Goal: Check status: Check status

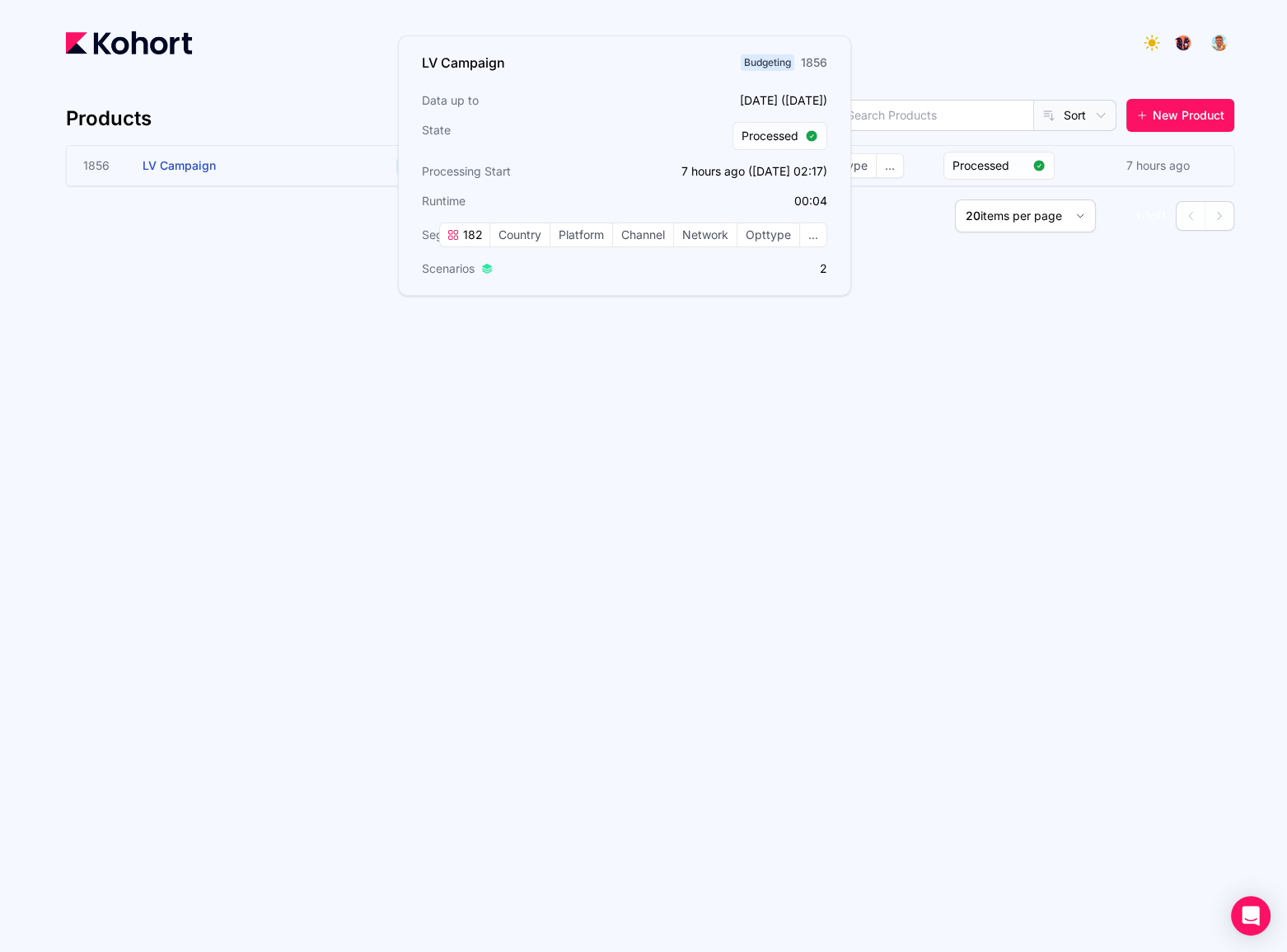
click at [181, 166] on span "LV Campaign" at bounding box center [180, 165] width 73 height 14
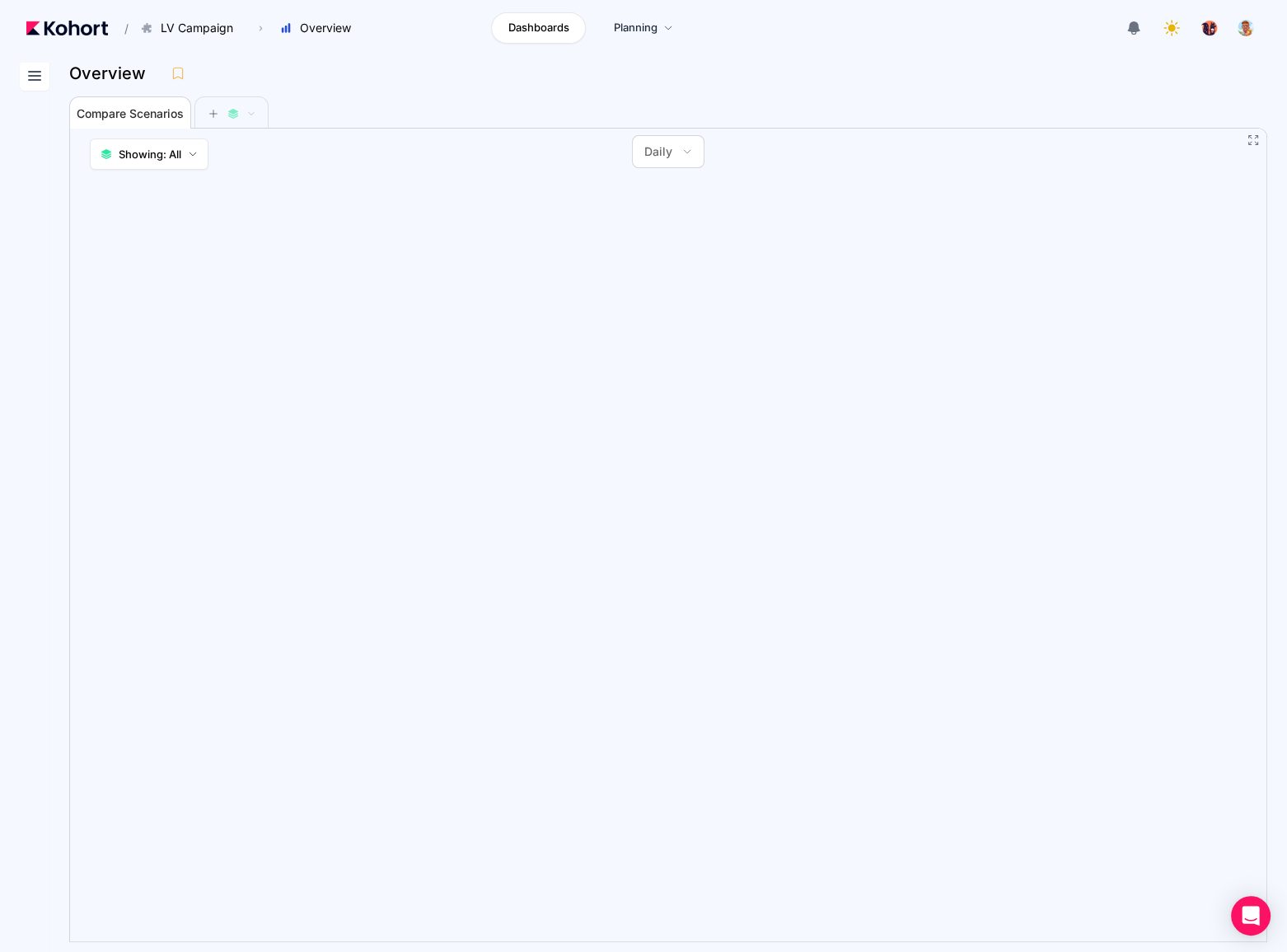
click at [48, 77] on button at bounding box center [34, 75] width 30 height 30
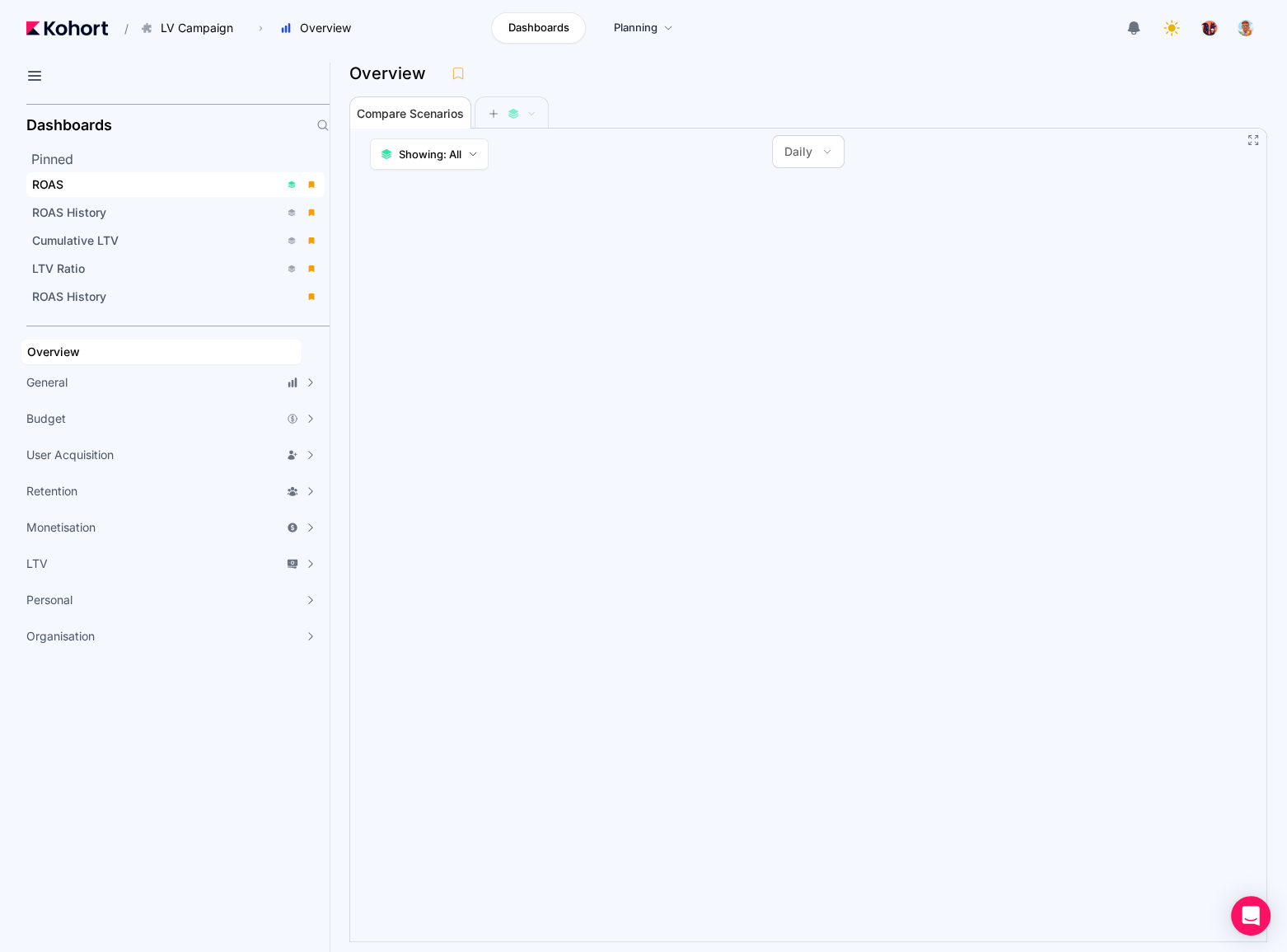
click at [121, 183] on div "ROAS" at bounding box center [155, 184] width 247 height 16
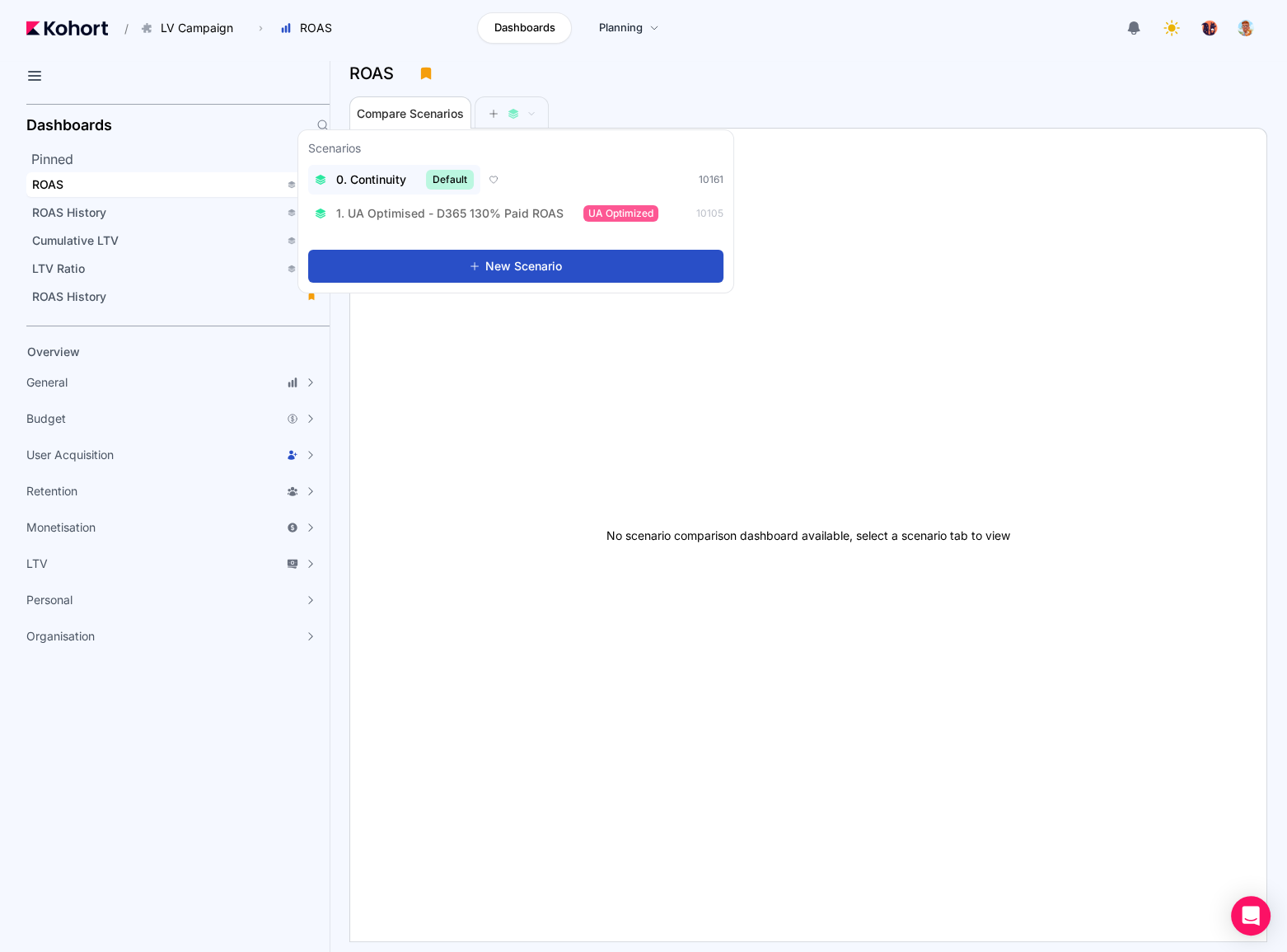
click at [397, 180] on span "0. Continuity" at bounding box center [371, 180] width 70 height 16
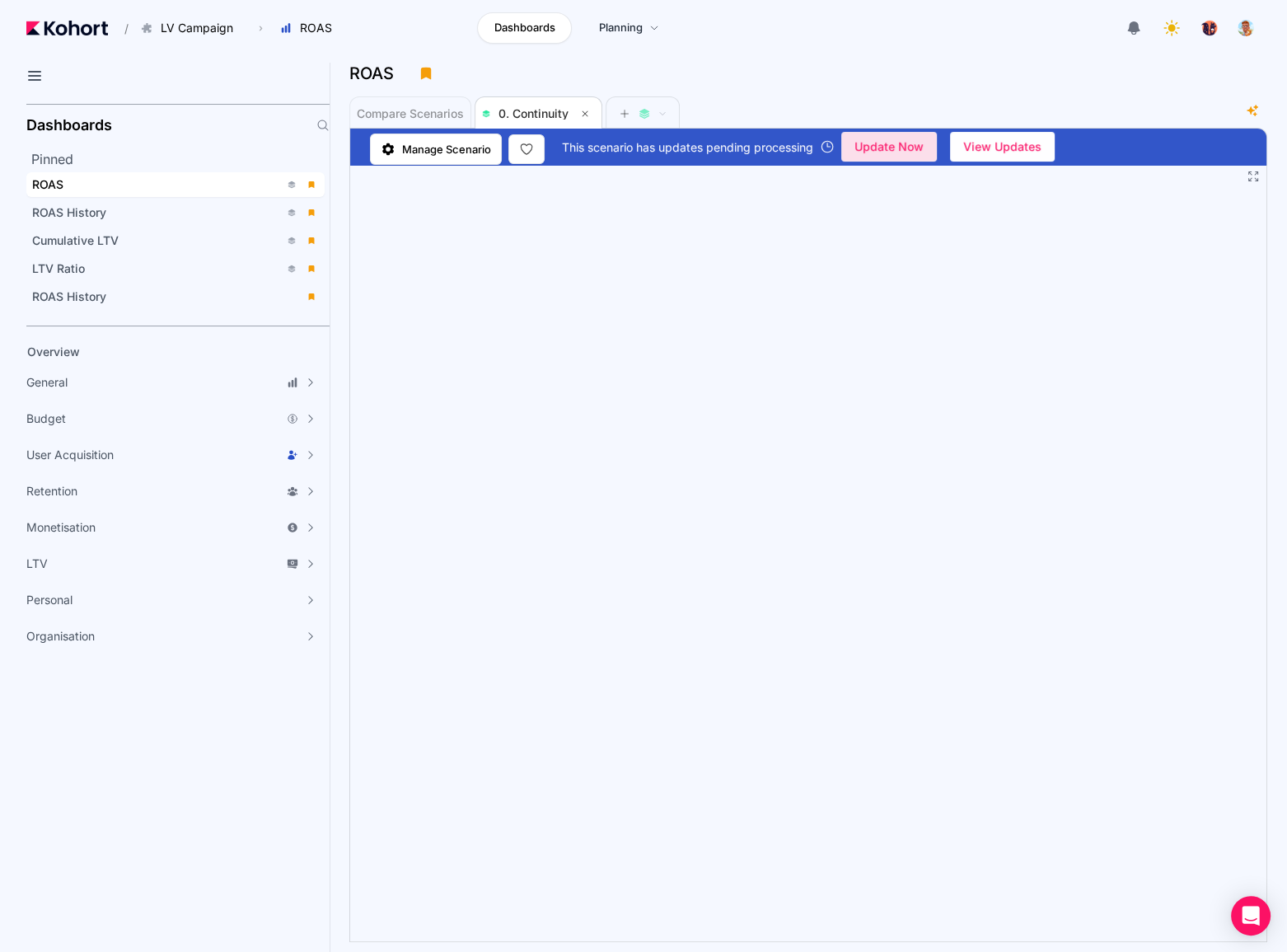
click at [900, 150] on span "Update Now" at bounding box center [889, 147] width 70 height 25
click at [42, 75] on icon at bounding box center [35, 75] width 19 height 19
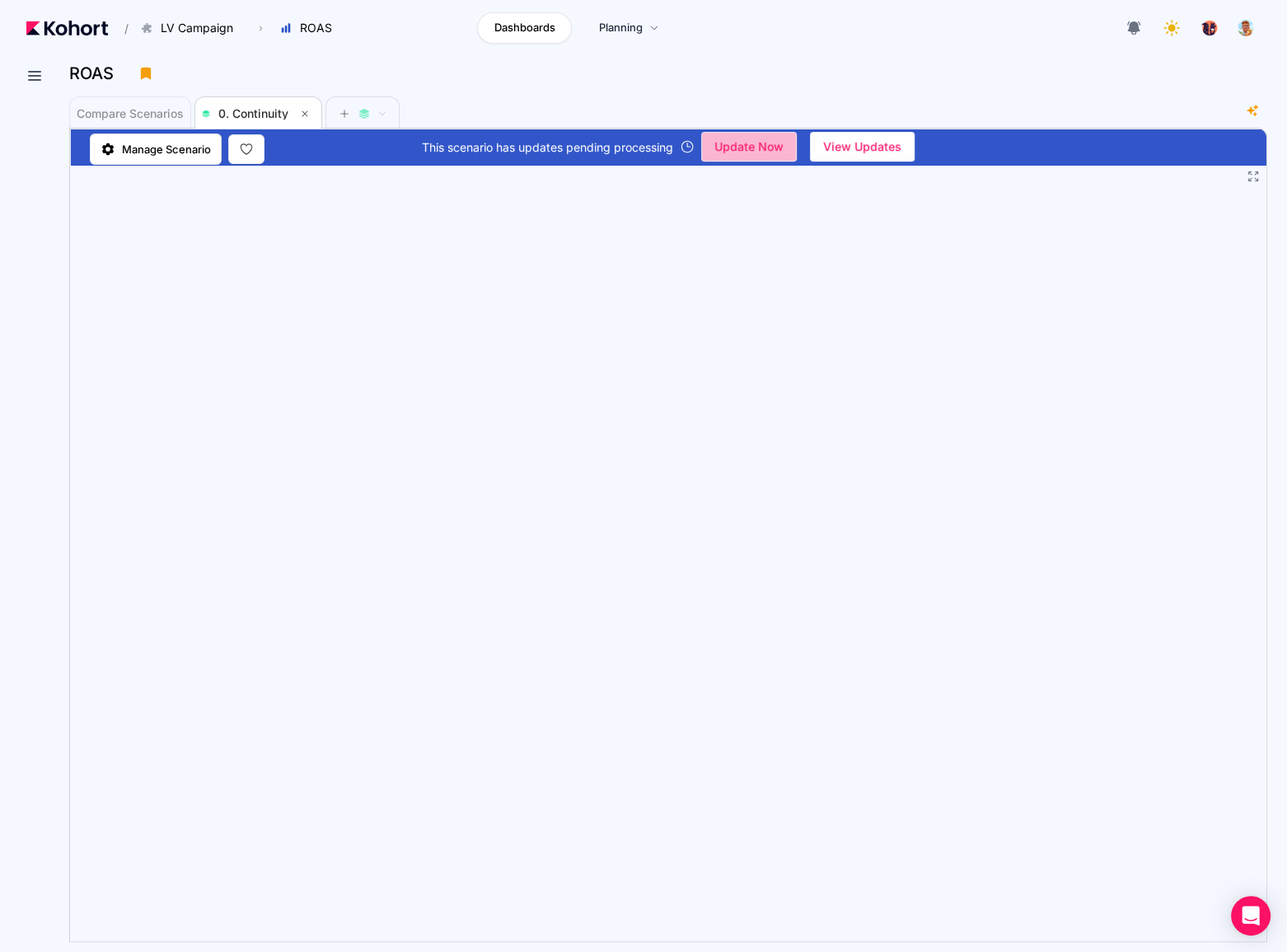
click at [772, 146] on span "Update Now" at bounding box center [749, 147] width 70 height 25
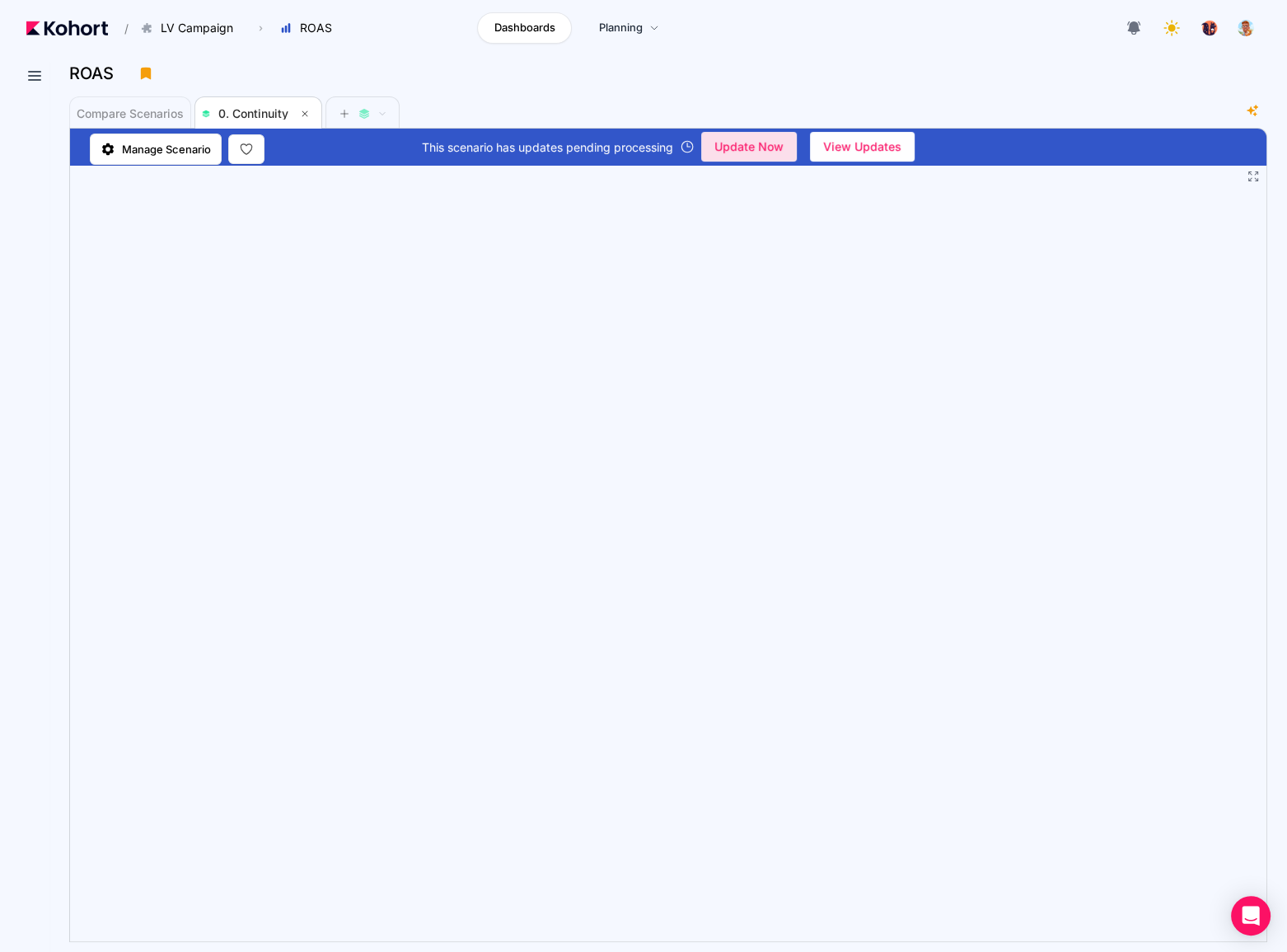
click at [767, 145] on span "Update Now" at bounding box center [749, 147] width 70 height 25
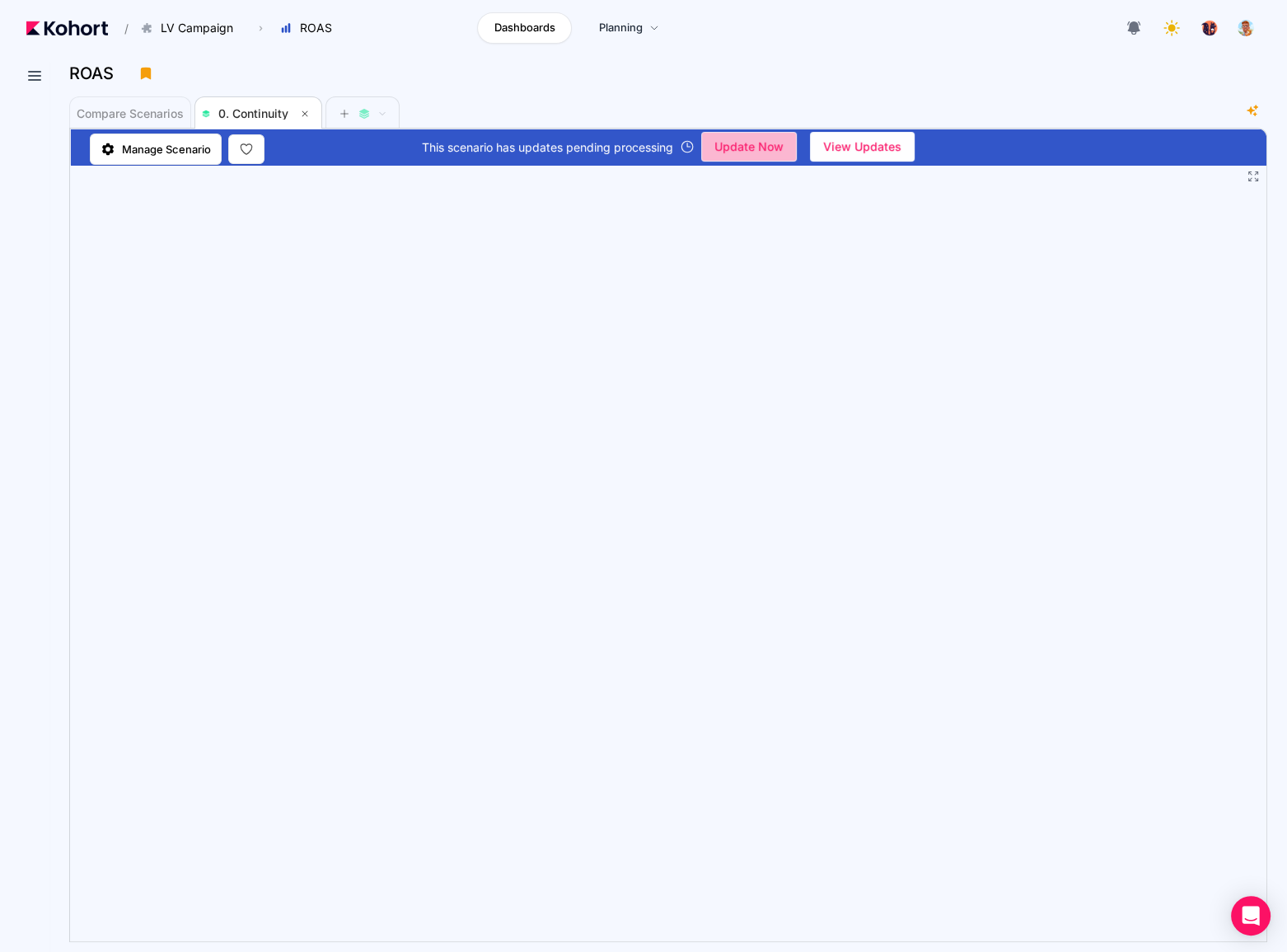
click at [729, 147] on circle "undefined" at bounding box center [722, 146] width 16 height 16
click at [838, 148] on circle "undefined" at bounding box center [831, 146] width 16 height 16
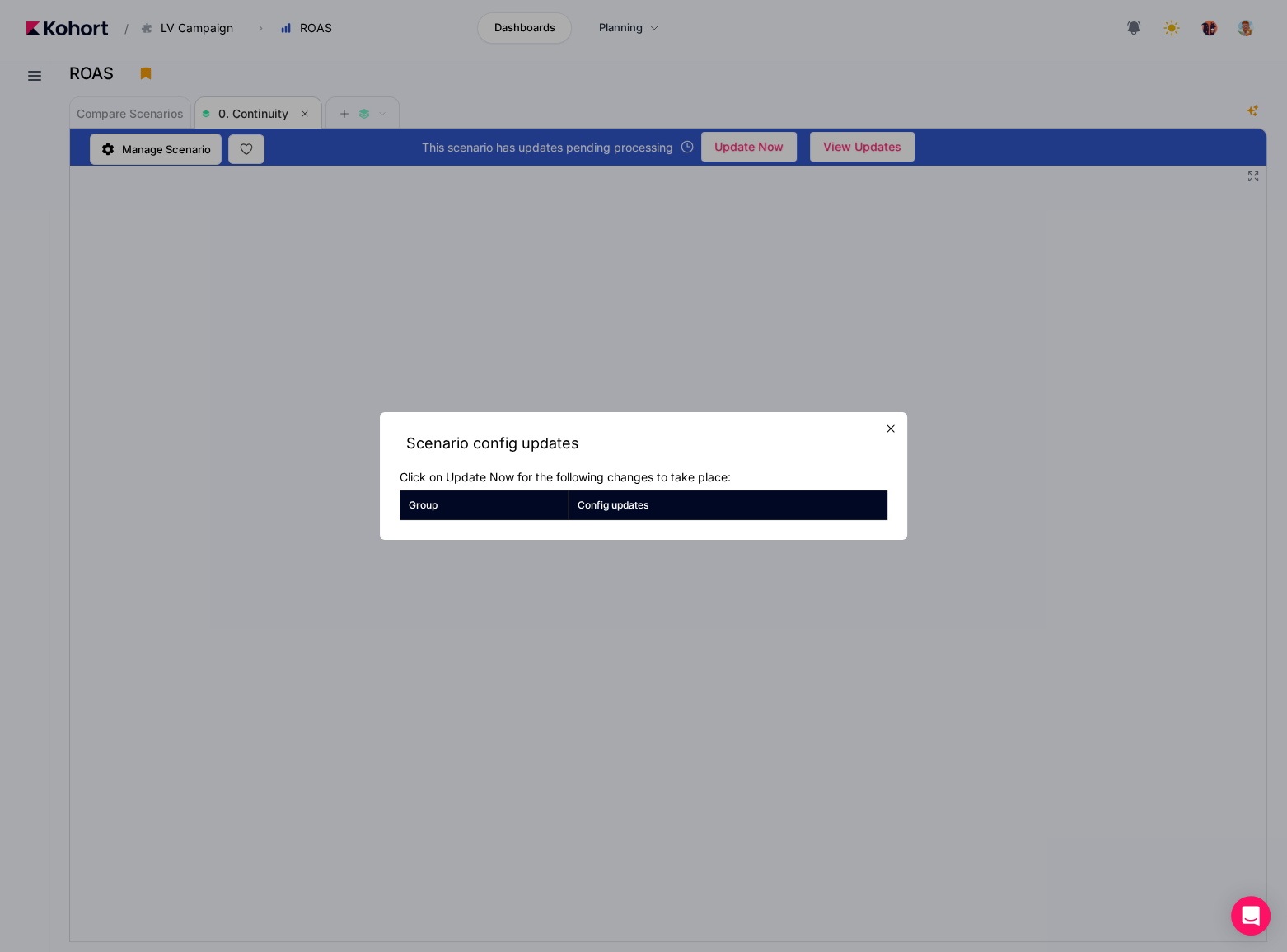
click at [889, 425] on icon "button" at bounding box center [891, 429] width 14 height 14
